Goal: Information Seeking & Learning: Learn about a topic

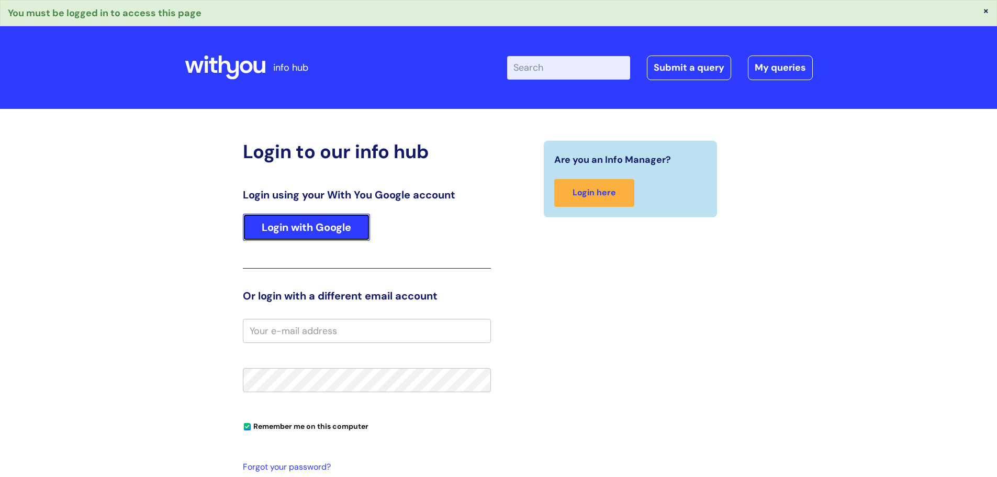
click at [328, 238] on link "Login with Google" at bounding box center [306, 227] width 127 height 27
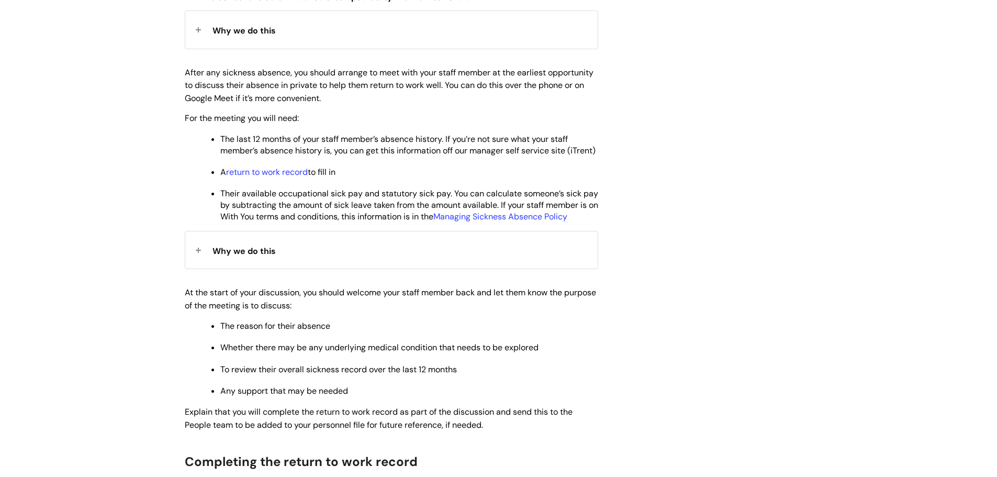
scroll to position [576, 0]
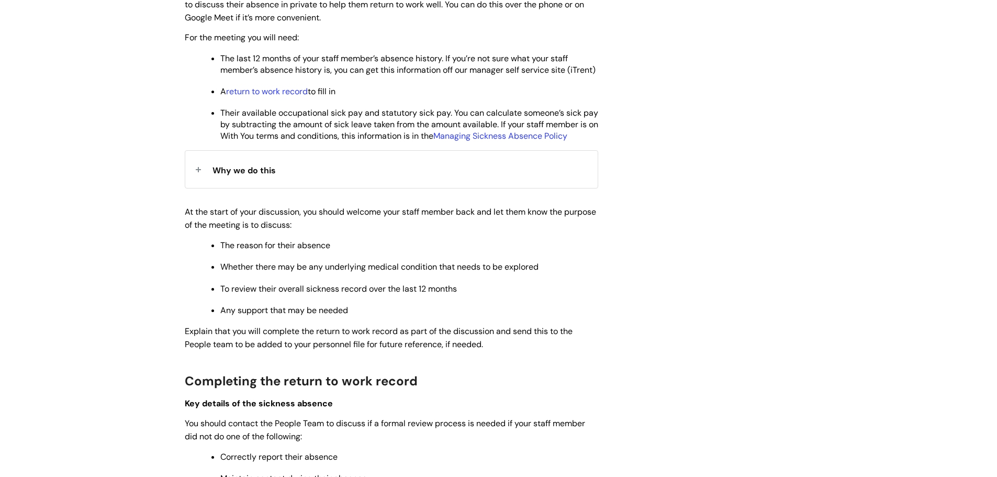
click at [231, 177] on strong "Why we do this" at bounding box center [244, 169] width 63 height 16
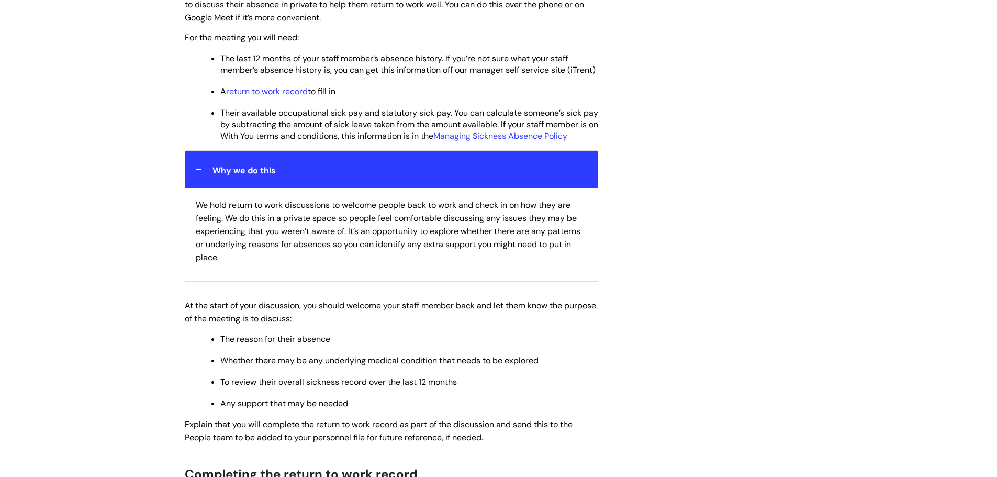
click at [231, 177] on strong "Why we do this" at bounding box center [244, 169] width 63 height 16
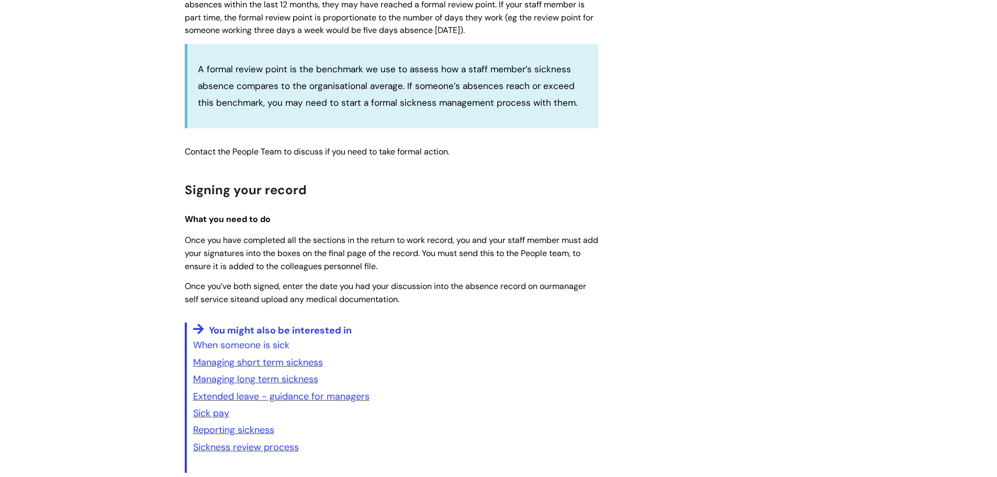
scroll to position [1466, 0]
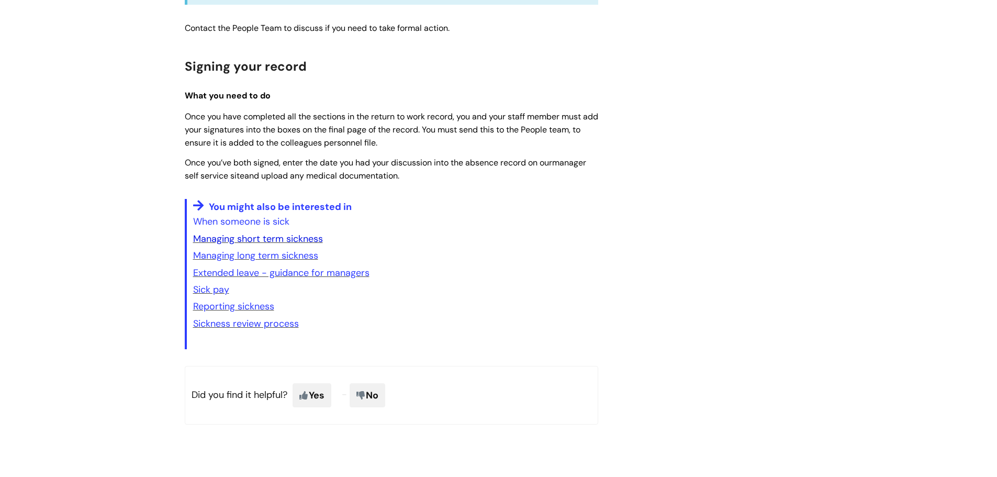
click at [304, 245] on link "Managing short term sickness" at bounding box center [258, 238] width 130 height 13
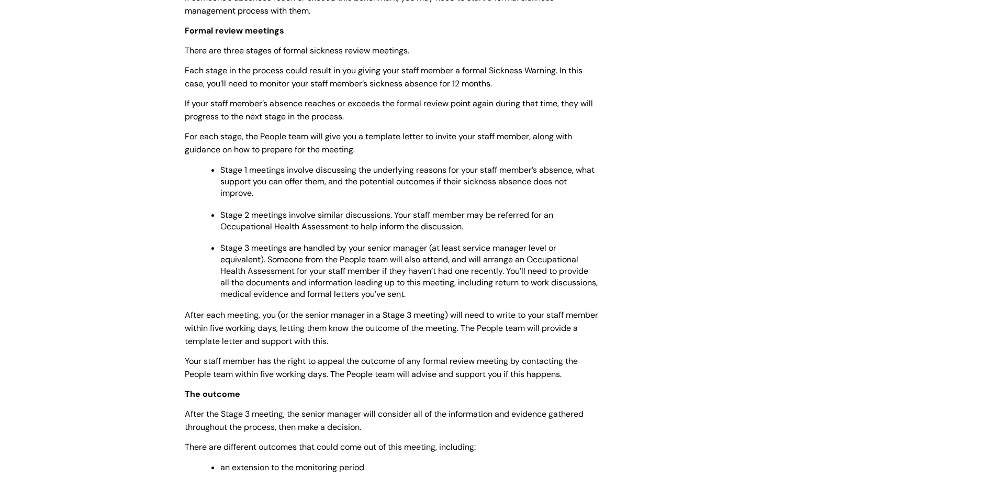
scroll to position [524, 0]
